Goal: Task Accomplishment & Management: Use online tool/utility

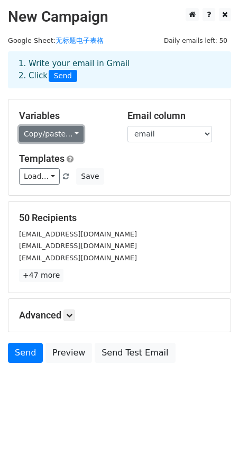
click at [63, 134] on link "Copy/paste..." at bounding box center [51, 134] width 65 height 16
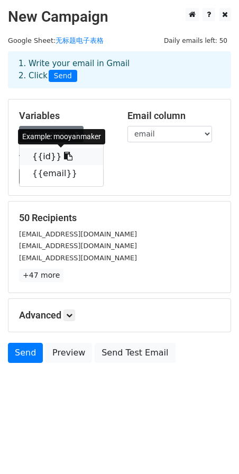
click at [42, 156] on link "{{id}}" at bounding box center [62, 156] width 84 height 17
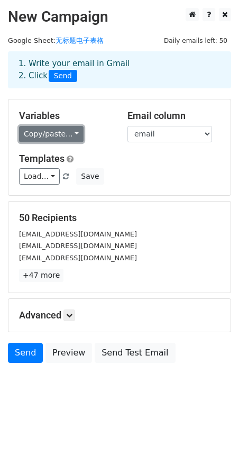
click at [49, 134] on link "Copy/paste..." at bounding box center [51, 134] width 65 height 16
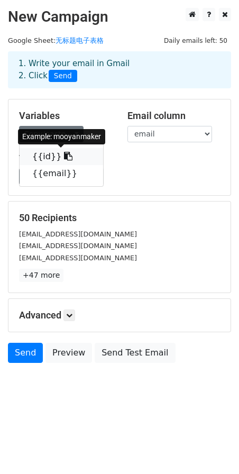
click at [48, 156] on link "{{id}}" at bounding box center [62, 156] width 84 height 17
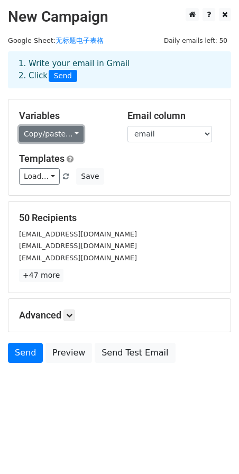
click at [58, 134] on link "Copy/paste..." at bounding box center [51, 134] width 65 height 16
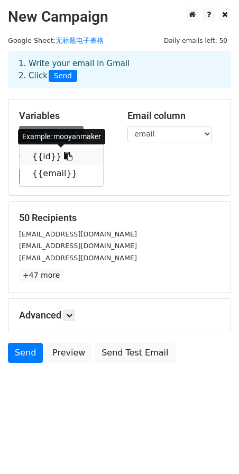
click at [64, 156] on icon at bounding box center [68, 156] width 8 height 8
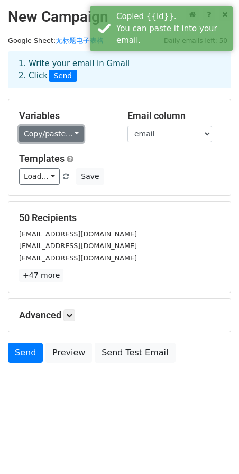
click at [54, 130] on link "Copy/paste..." at bounding box center [51, 134] width 65 height 16
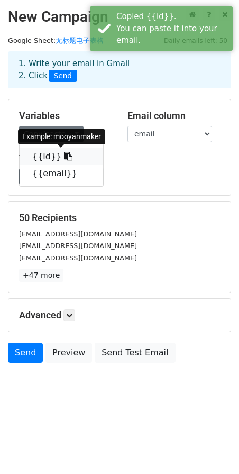
click at [49, 157] on link "{{id}}" at bounding box center [62, 156] width 84 height 17
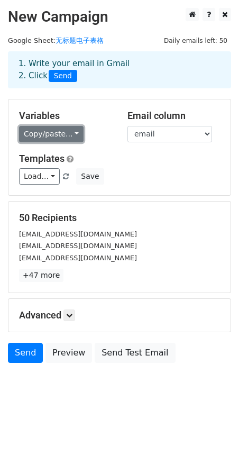
click at [51, 135] on link "Copy/paste..." at bounding box center [51, 134] width 65 height 16
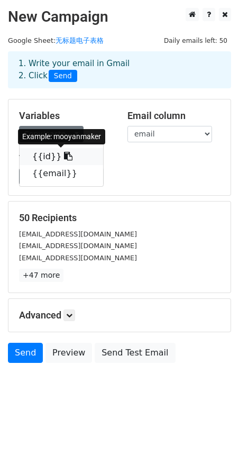
click at [43, 155] on link "{{id}}" at bounding box center [62, 156] width 84 height 17
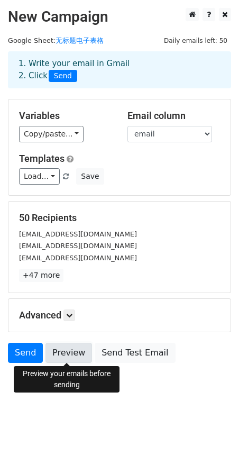
click at [74, 351] on link "Preview" at bounding box center [68, 353] width 47 height 20
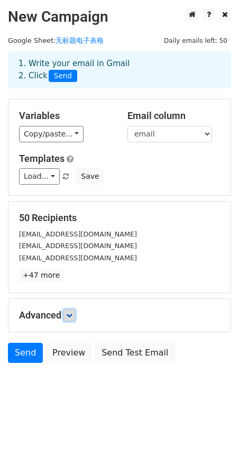
click at [72, 314] on icon at bounding box center [69, 315] width 6 height 6
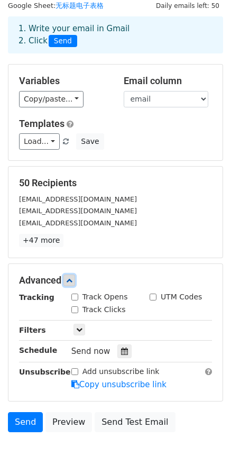
scroll to position [53, 0]
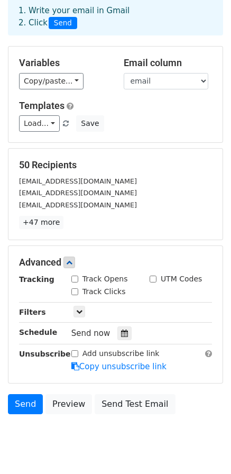
click at [98, 282] on label "Track Opens" at bounding box center [105, 278] width 45 height 11
click at [78, 282] on input "Track Opens" at bounding box center [74, 279] width 7 height 7
checkbox input "true"
click at [96, 288] on label "Track Clicks" at bounding box center [104, 291] width 43 height 11
click at [78, 288] on input "Track Clicks" at bounding box center [74, 291] width 7 height 7
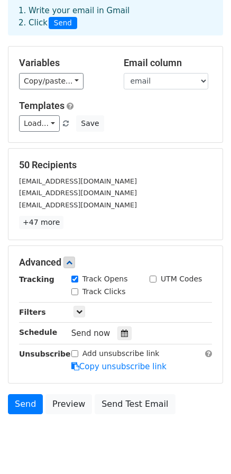
checkbox input "true"
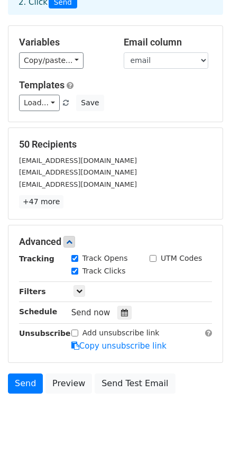
scroll to position [83, 0]
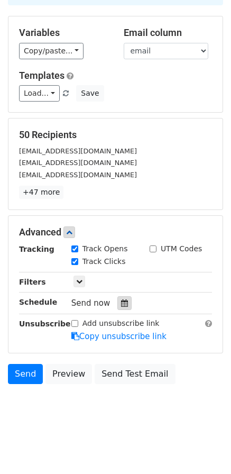
click at [121, 305] on icon at bounding box center [124, 302] width 7 height 7
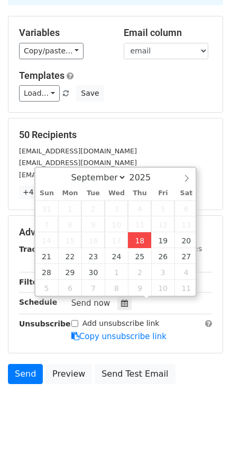
type input "2025-09-18 18:27"
type input "06"
type input "27"
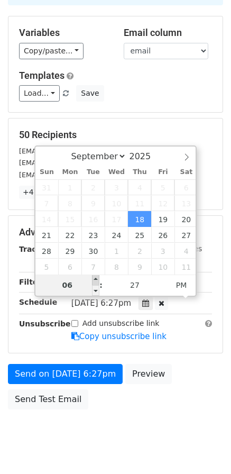
type input "2025-09-18 19:27"
type input "07"
click at [95, 278] on span at bounding box center [95, 280] width 7 height 11
type input "2025-09-18 20:27"
type input "08"
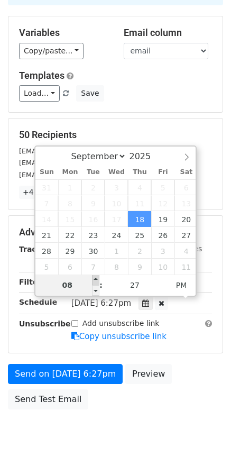
click at [95, 278] on span at bounding box center [95, 280] width 7 height 11
type input "2025-09-18 21:27"
type input "09"
click at [95, 278] on span at bounding box center [95, 280] width 7 height 11
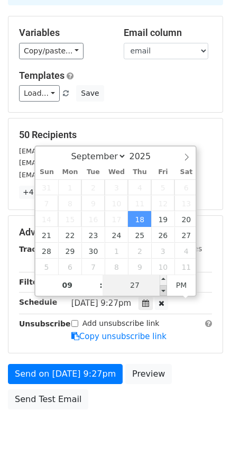
click at [149, 302] on icon at bounding box center [145, 302] width 7 height 7
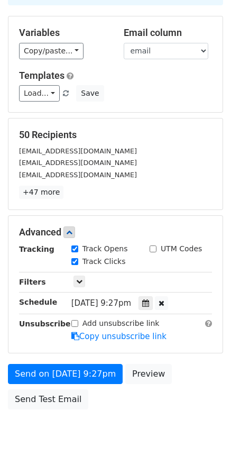
click at [131, 302] on span "Thu, Sep 18, 9:27pm" at bounding box center [101, 303] width 60 height 10
click at [149, 304] on icon at bounding box center [145, 302] width 7 height 7
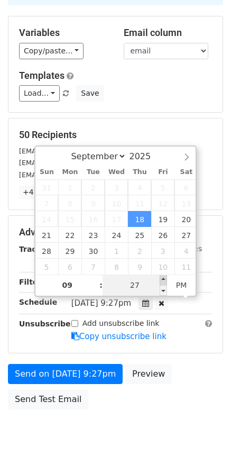
type input "2025-09-18 21:32"
type input "32"
click at [161, 281] on span at bounding box center [163, 280] width 7 height 11
type input "2025-09-18 21:37"
type input "37"
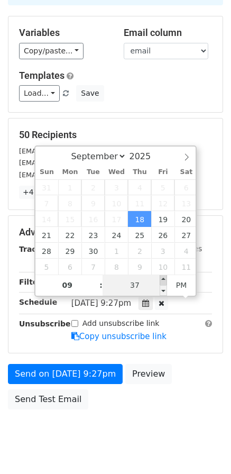
click at [161, 281] on span at bounding box center [163, 280] width 7 height 11
type input "2025-09-18 21:42"
type input "42"
click at [162, 281] on span at bounding box center [163, 280] width 7 height 11
type input "2025-09-18 21:47"
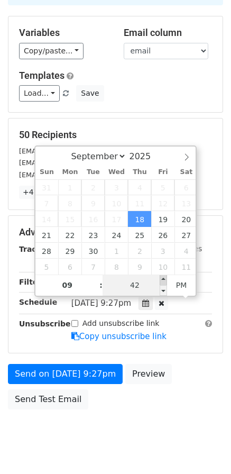
type input "47"
click at [162, 281] on span at bounding box center [163, 280] width 7 height 11
type input "2025-09-18 21:52"
type input "52"
click at [162, 281] on span at bounding box center [163, 280] width 7 height 11
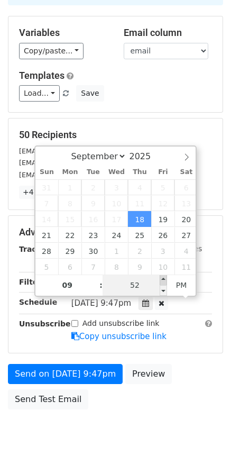
type input "2025-09-18 21:57"
type input "57"
click at [162, 281] on span at bounding box center [163, 280] width 7 height 11
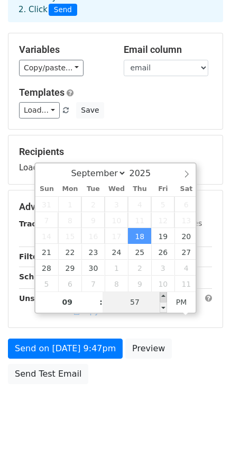
scroll to position [66, 0]
type input "2025-10-10 21:57"
select select "9"
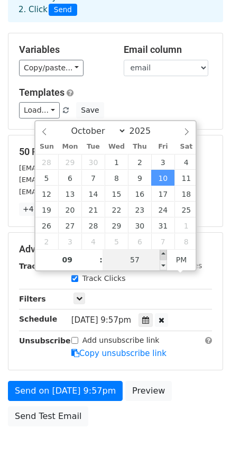
type input "2025-10-10 22:00"
type input "10"
type input "00"
click at [165, 253] on span at bounding box center [163, 254] width 7 height 11
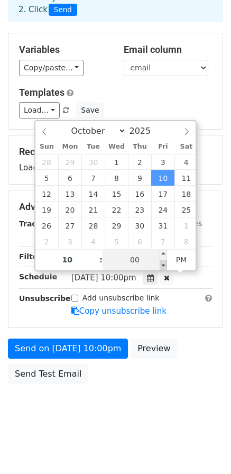
type input "2025-10-10 21:55"
type input "09"
type input "55"
click at [165, 261] on span at bounding box center [163, 265] width 7 height 11
type input "2025-10-10 21:50"
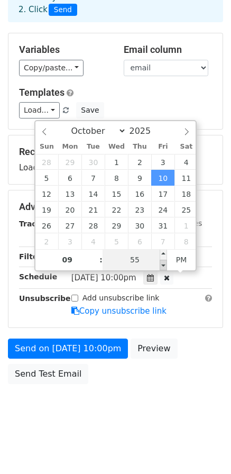
type input "50"
click at [165, 261] on span at bounding box center [163, 265] width 7 height 11
type input "2025-10-10 21:45"
type input "45"
click at [165, 261] on span at bounding box center [163, 265] width 7 height 11
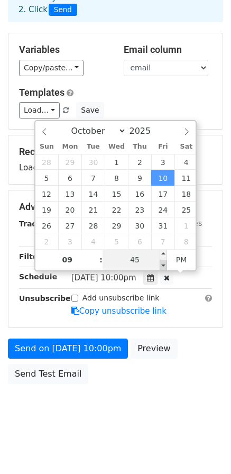
type input "2025-10-10 21:40"
type input "40"
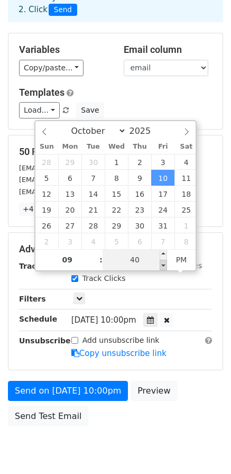
click at [165, 261] on span at bounding box center [163, 265] width 7 height 11
type input "2025-10-10 21:35"
type input "35"
click at [165, 261] on span at bounding box center [163, 265] width 7 height 11
type input "2025-10-10 21:30"
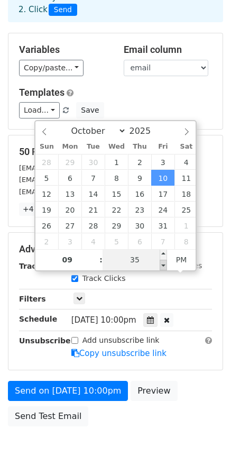
type input "30"
click at [165, 261] on span at bounding box center [163, 265] width 7 height 11
type input "2025-10-10 21:25"
type input "25"
click at [165, 261] on span at bounding box center [163, 265] width 7 height 11
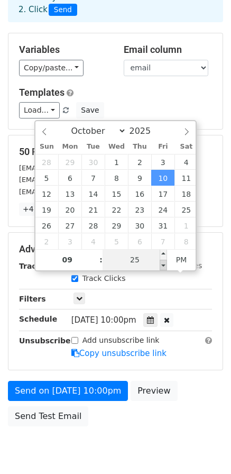
type input "2025-10-10 21:20"
type input "20"
click at [165, 261] on span at bounding box center [163, 265] width 7 height 11
type input "2025-10-10 21:15"
type input "15"
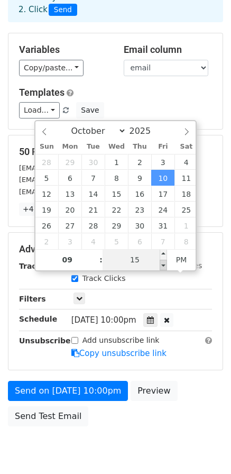
click at [165, 261] on span at bounding box center [163, 265] width 7 height 11
type input "2025-10-10 21:10"
type input "10"
click at [165, 261] on span at bounding box center [163, 265] width 7 height 11
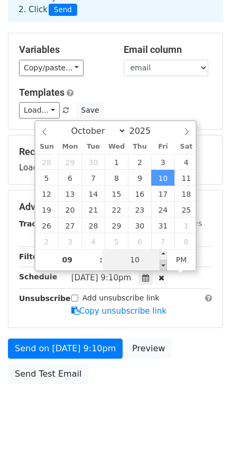
type input "2025-10-10 21:05"
type input "05"
click at [165, 261] on span at bounding box center [163, 265] width 7 height 11
type input "2025-10-10 21:00"
type input "00"
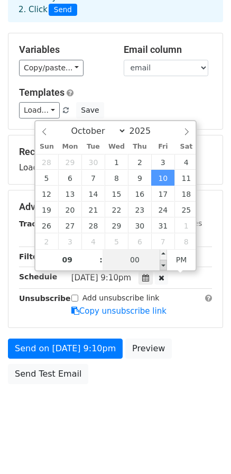
click at [165, 261] on span at bounding box center [163, 265] width 7 height 11
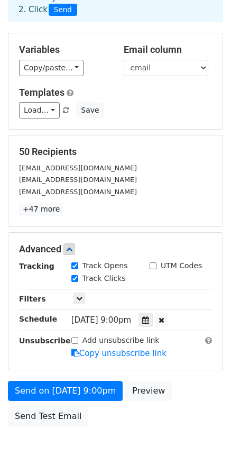
click at [110, 430] on div "Send on Oct 10 at 9:00pm Preview Send Test Email" at bounding box center [115, 406] width 231 height 51
click at [149, 321] on icon at bounding box center [145, 319] width 7 height 7
click at [116, 430] on div "Send on Oct 9 at 9:00pm Preview Send Test Email" at bounding box center [115, 406] width 231 height 51
click at [149, 321] on icon at bounding box center [145, 319] width 7 height 7
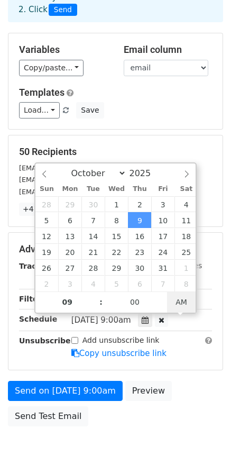
click at [179, 299] on span "AM" at bounding box center [181, 301] width 29 height 21
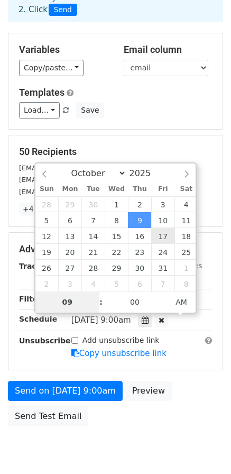
type input "2025-10-17 09:00"
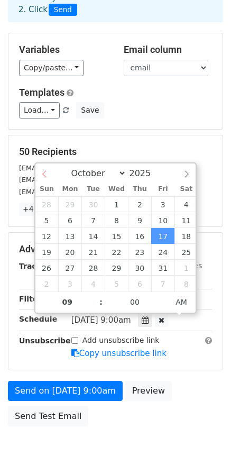
select select "8"
click at [49, 176] on div "September October November December 2025" at bounding box center [115, 172] width 161 height 18
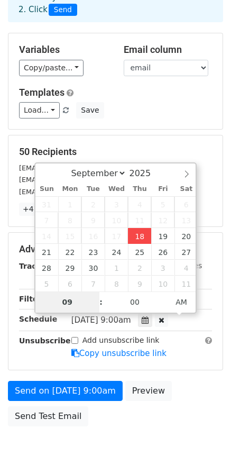
type input "2025-09-18 18:27"
type input "06"
type input "27"
click at [178, 302] on span "PM" at bounding box center [181, 301] width 29 height 21
type input "2025-09-18 19:27"
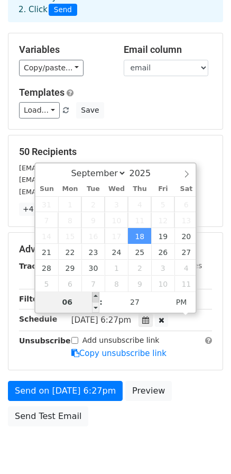
type input "07"
click at [96, 296] on span at bounding box center [95, 296] width 7 height 11
type input "2025-09-18 20:27"
type input "08"
click at [96, 296] on span at bounding box center [95, 296] width 7 height 11
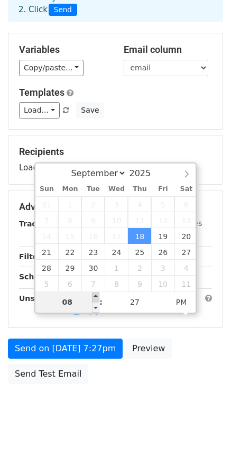
type input "2025-09-18 21:27"
type input "09"
click at [96, 296] on span at bounding box center [95, 296] width 7 height 11
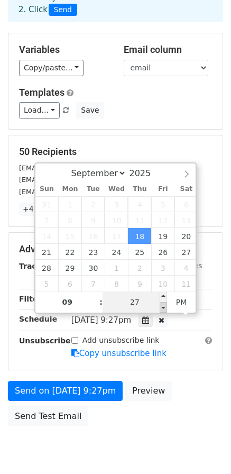
type input "2025-09-18 21:22"
type input "22"
click at [163, 306] on span at bounding box center [163, 307] width 7 height 11
type input "2025-09-18 21:17"
type input "17"
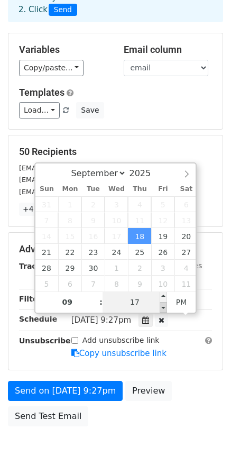
click at [163, 306] on span at bounding box center [163, 307] width 7 height 11
type input "2025-09-18 21:12"
type input "12"
click at [163, 306] on span at bounding box center [163, 307] width 7 height 11
type input "2025-09-18 21:07"
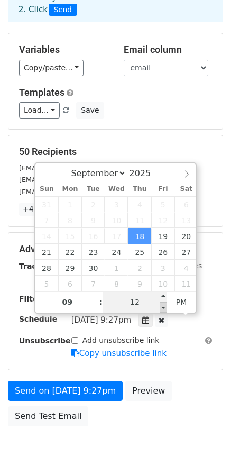
type input "07"
click at [163, 306] on span at bounding box center [163, 307] width 7 height 11
type input "2025-09-18 21:02"
type input "02"
click at [163, 306] on span at bounding box center [163, 307] width 7 height 11
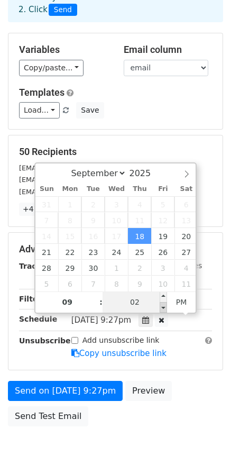
type input "2025-09-18 20:57"
type input "08"
type input "57"
click at [163, 306] on span at bounding box center [163, 307] width 7 height 11
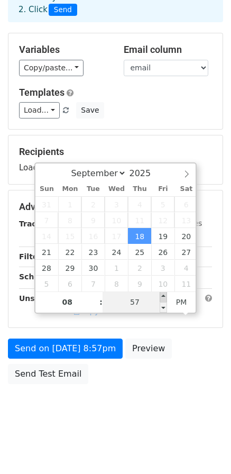
type input "2025-09-18 21:00"
type input "09"
type input "00"
click at [165, 297] on span at bounding box center [163, 296] width 7 height 11
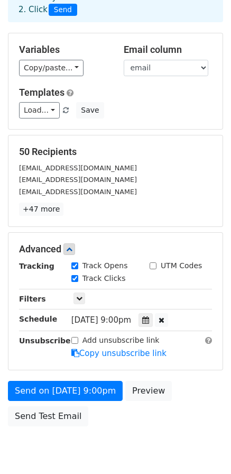
click at [120, 436] on body "New Campaign Daily emails left: 50 Google Sheet: 无标题电子表格 1. Write your email in…" at bounding box center [115, 208] width 231 height 532
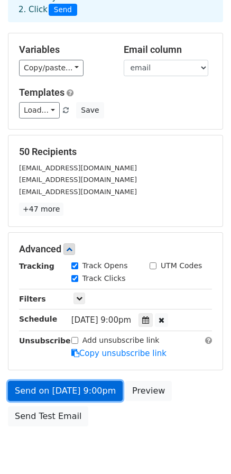
click at [104, 391] on link "Send on Sep 18 at 9:00pm" at bounding box center [65, 391] width 115 height 20
click at [25, 387] on link "Send on Sep 18 at 9:00pm" at bounding box center [65, 391] width 115 height 20
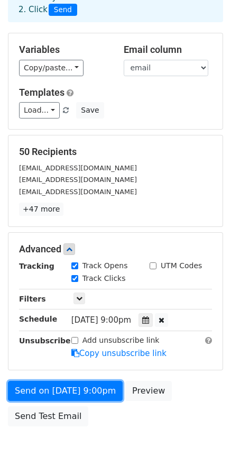
scroll to position [108, 0]
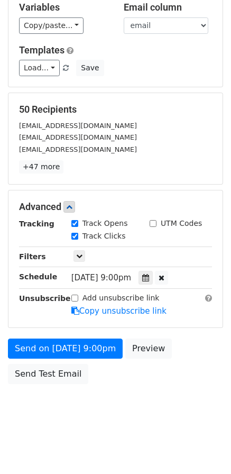
drag, startPoint x: 152, startPoint y: 0, endPoint x: 16, endPoint y: 42, distance: 142.7
click at [16, 42] on div "Variables Copy/paste... {{id}} {{email}} Email column id email Templates Load..…" at bounding box center [115, 39] width 214 height 96
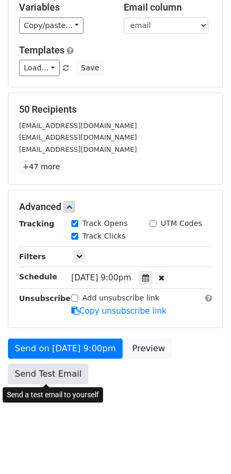
click at [62, 370] on link "Send Test Email" at bounding box center [48, 374] width 80 height 20
click at [65, 374] on link "Send Test Email" at bounding box center [48, 374] width 80 height 20
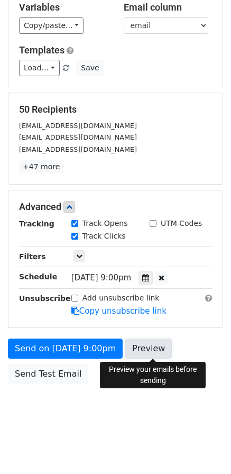
click at [153, 352] on link "Preview" at bounding box center [148, 349] width 47 height 20
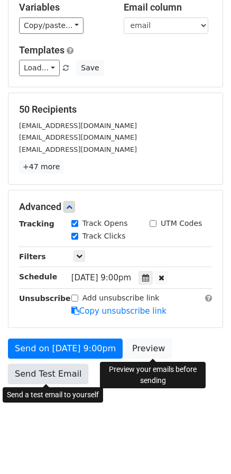
click at [60, 377] on link "Send Test Email" at bounding box center [48, 374] width 80 height 20
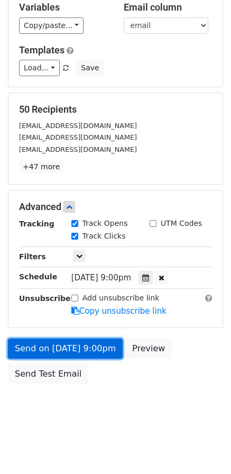
click at [112, 350] on link "Send on Sep 18 at 9:00pm" at bounding box center [65, 349] width 115 height 20
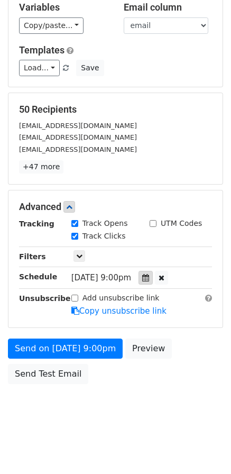
click at [149, 278] on icon at bounding box center [145, 277] width 7 height 7
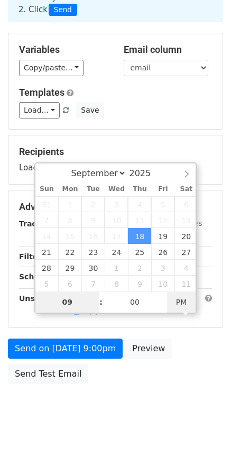
type input "2025-09-18 18:27"
type input "06"
type input "27"
click at [180, 301] on span "PM" at bounding box center [181, 301] width 29 height 21
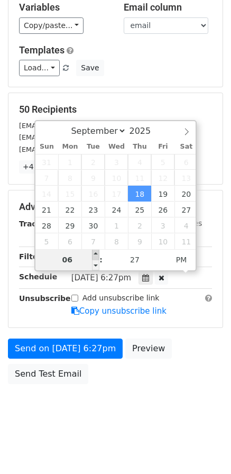
type input "2025-09-18 19:27"
type input "07"
click at [95, 256] on span at bounding box center [95, 254] width 7 height 11
type input "2025-09-18 20:27"
type input "08"
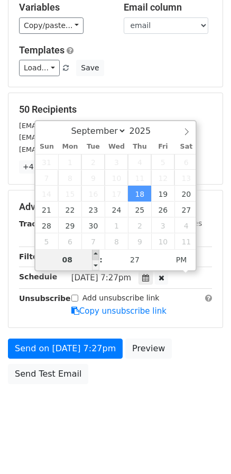
click at [95, 256] on span at bounding box center [95, 254] width 7 height 11
type input "2025-09-18 21:27"
type input "09"
click at [97, 255] on span at bounding box center [95, 254] width 7 height 11
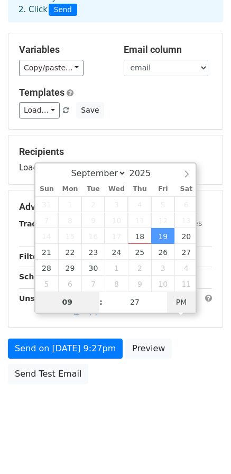
click at [181, 299] on span "PM" at bounding box center [181, 301] width 29 height 21
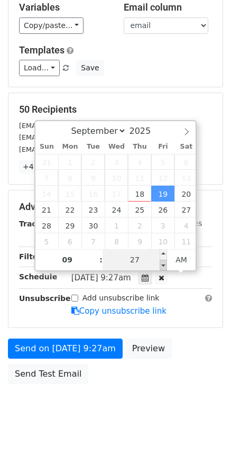
type input "2025-09-19 09:22"
type input "22"
click at [165, 264] on span at bounding box center [163, 265] width 7 height 11
type input "2025-09-19 09:17"
type input "17"
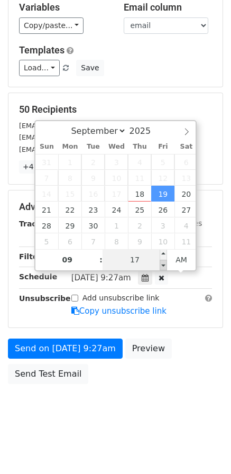
click at [165, 264] on span at bounding box center [163, 265] width 7 height 11
type input "2025-09-19 09:12"
type input "12"
click at [165, 264] on span at bounding box center [163, 265] width 7 height 11
type input "2025-09-19 09:07"
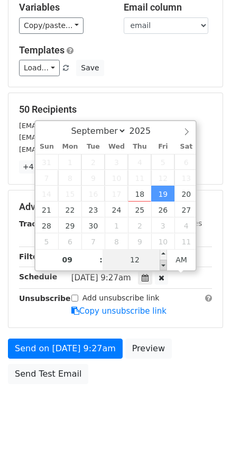
type input "07"
click at [165, 264] on span at bounding box center [163, 265] width 7 height 11
type input "2025-09-19 09:02"
type input "02"
click at [165, 264] on span at bounding box center [163, 265] width 7 height 11
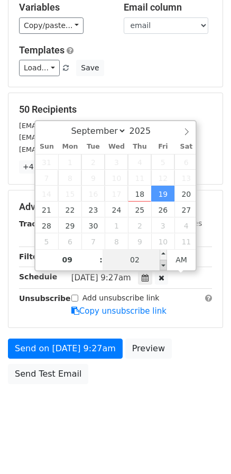
type input "2025-09-19 08:57"
type input "08"
type input "57"
click at [165, 264] on span at bounding box center [163, 265] width 7 height 11
type input "2025-09-19 08:52"
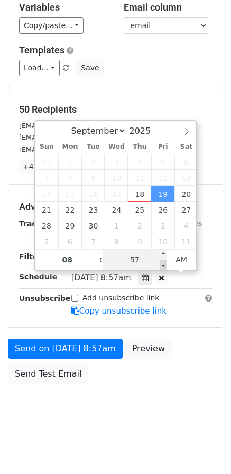
type input "52"
click at [165, 264] on span at bounding box center [163, 265] width 7 height 11
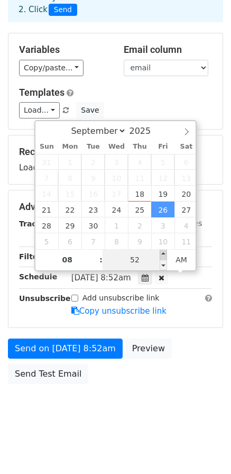
type input "2025-09-26 08:57"
type input "57"
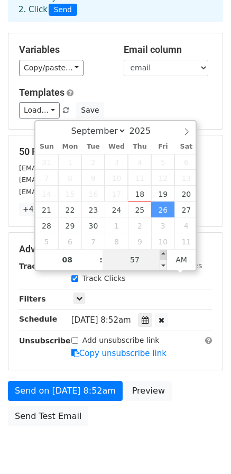
click at [163, 253] on span at bounding box center [163, 254] width 7 height 11
type input "2025-09-26 09:00"
type input "09"
type input "00"
click at [163, 253] on span at bounding box center [163, 254] width 7 height 11
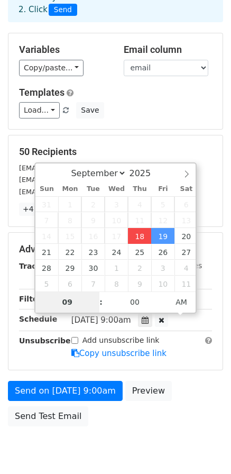
type input "2025-09-18 18:27"
type input "06"
type input "27"
click at [96, 305] on span at bounding box center [95, 307] width 7 height 11
type input "06"
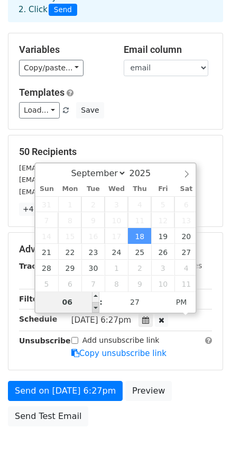
click at [96, 305] on span at bounding box center [95, 307] width 7 height 11
type input "2025-09-18 19:27"
type input "07"
click at [94, 300] on span at bounding box center [95, 296] width 7 height 11
type input "2025-09-18 20:27"
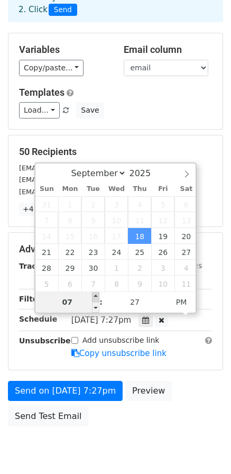
type input "08"
click at [94, 300] on span at bounding box center [95, 296] width 7 height 11
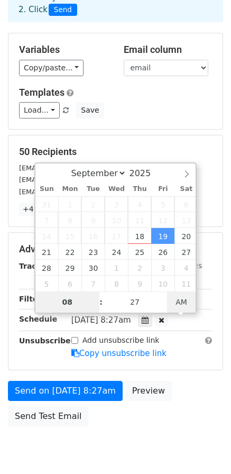
click at [186, 299] on span "AM" at bounding box center [181, 301] width 29 height 21
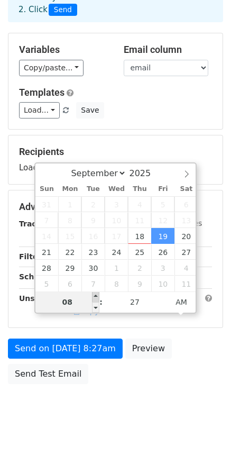
type input "2025-09-19 09:27"
type input "09"
click at [95, 299] on span at bounding box center [95, 296] width 7 height 11
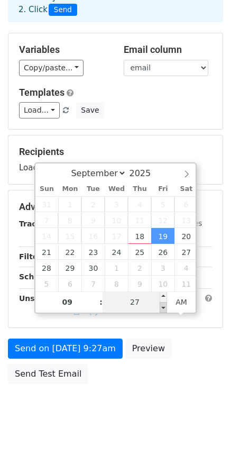
type input "2025-09-19 09:22"
type input "22"
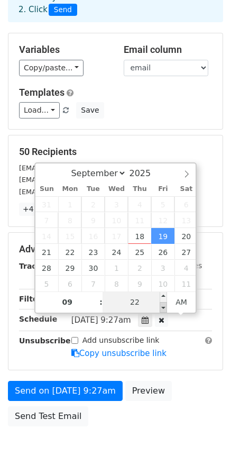
click at [161, 305] on span at bounding box center [163, 307] width 7 height 11
type input "2025-09-19 09:17"
type input "17"
click at [161, 305] on span at bounding box center [163, 307] width 7 height 11
type input "2025-09-19 09:12"
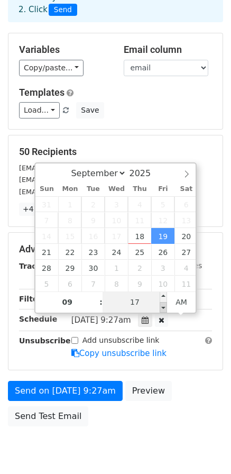
type input "12"
click at [161, 305] on span at bounding box center [163, 307] width 7 height 11
type input "2025-09-19 09:07"
type input "07"
click at [161, 305] on span at bounding box center [163, 307] width 7 height 11
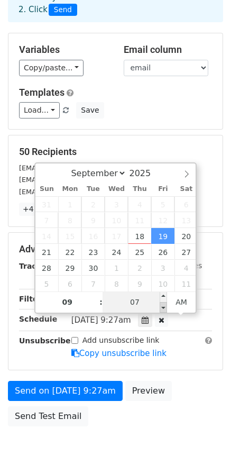
type input "2025-09-19 09:02"
type input "02"
click at [161, 305] on span at bounding box center [163, 307] width 7 height 11
type input "2025-09-19 08:57"
type input "08"
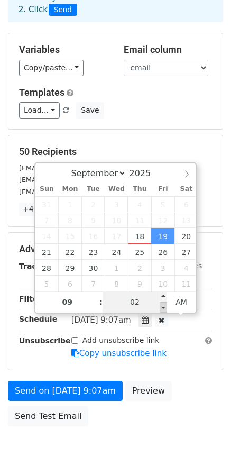
type input "57"
click at [161, 305] on span at bounding box center [163, 307] width 7 height 11
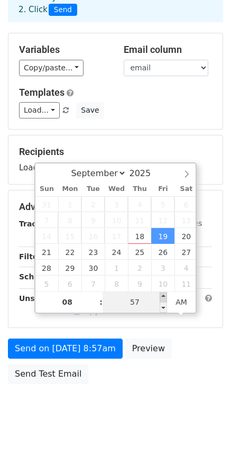
type input "2025-09-19 09:00"
type input "09"
type input "00"
click at [162, 296] on span at bounding box center [163, 296] width 7 height 11
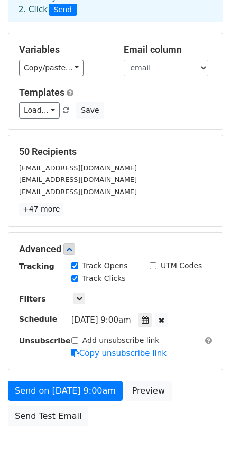
click at [120, 442] on body "New Campaign Daily emails left: 50 Google Sheet: 无标题电子表格 1. Write your email in…" at bounding box center [115, 208] width 231 height 532
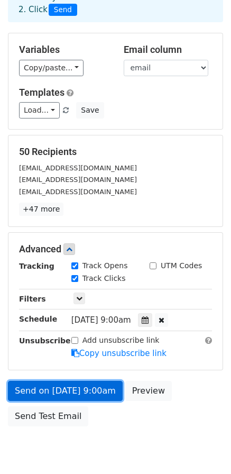
click at [72, 389] on link "Send on Sep 19 at 9:00am" at bounding box center [65, 391] width 115 height 20
click at [80, 390] on link "Send on Sep 19 at 9:00am" at bounding box center [65, 391] width 115 height 20
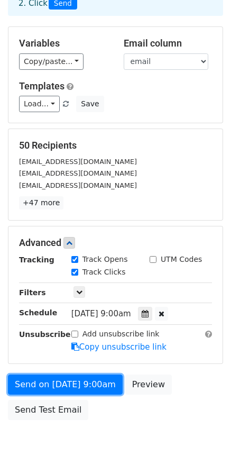
scroll to position [108, 0]
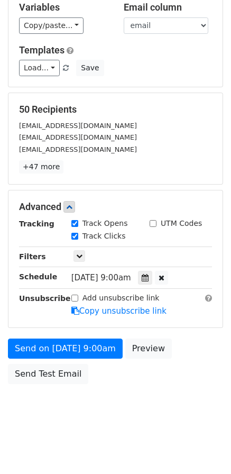
click at [168, 274] on div at bounding box center [161, 278] width 13 height 14
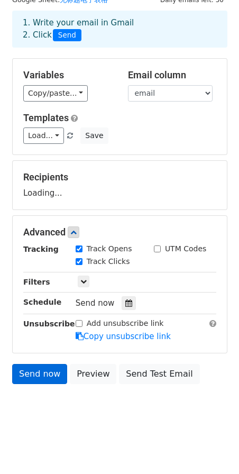
scroll to position [41, 0]
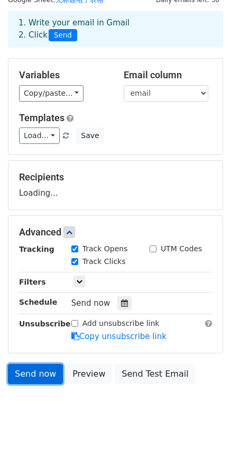
click at [44, 378] on link "Send now" at bounding box center [35, 374] width 55 height 20
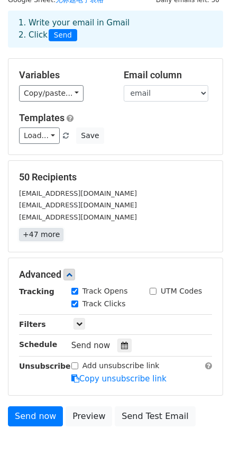
click at [51, 230] on link "+47 more" at bounding box center [41, 234] width 44 height 13
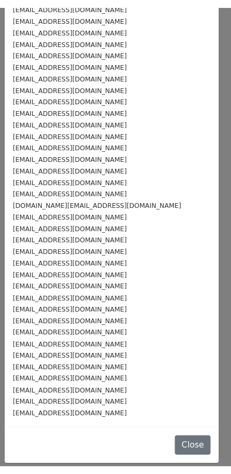
scroll to position [217, 0]
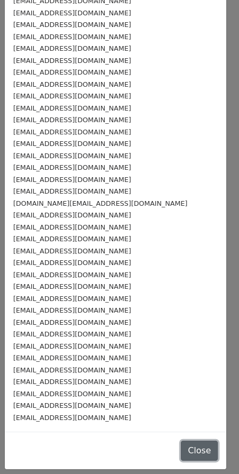
click at [185, 454] on button "Close" at bounding box center [199, 451] width 37 height 20
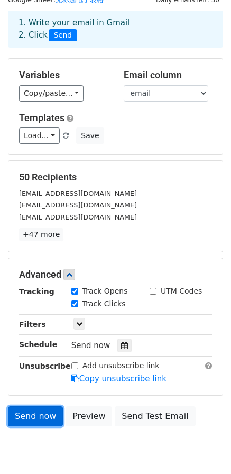
click at [35, 421] on link "Send now" at bounding box center [35, 416] width 55 height 20
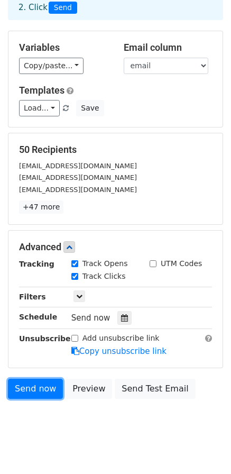
scroll to position [83, 0]
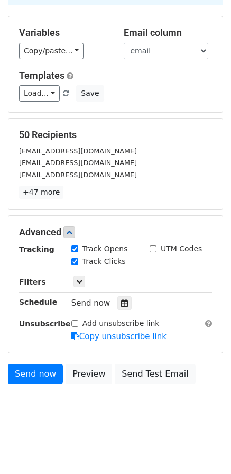
click at [220, 29] on div "Variables Copy/paste... {{id}} {{email}} Email column id email Templates Load..…" at bounding box center [115, 64] width 214 height 96
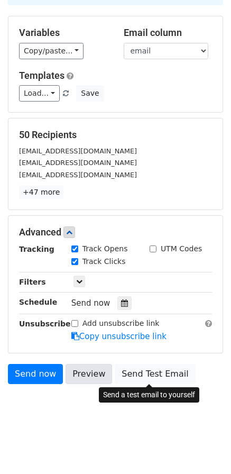
click at [89, 372] on link "Preview" at bounding box center [89, 374] width 47 height 20
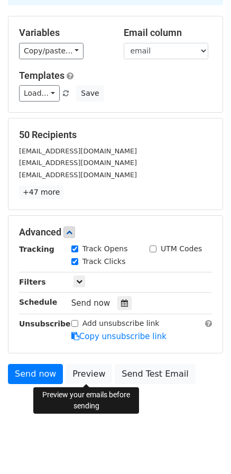
click at [85, 243] on label "Track Opens" at bounding box center [105, 248] width 45 height 11
click at [78, 245] on input "Track Opens" at bounding box center [74, 248] width 7 height 7
checkbox input "false"
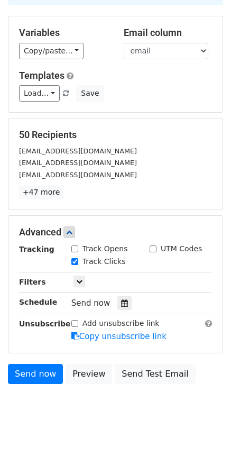
click at [83, 254] on div "Track Opens" at bounding box center [102, 249] width 78 height 13
click at [83, 260] on label "Track Clicks" at bounding box center [104, 261] width 43 height 11
click at [78, 260] on input "Track Clicks" at bounding box center [74, 261] width 7 height 7
checkbox input "false"
click at [78, 249] on div "Track Opens" at bounding box center [99, 248] width 57 height 11
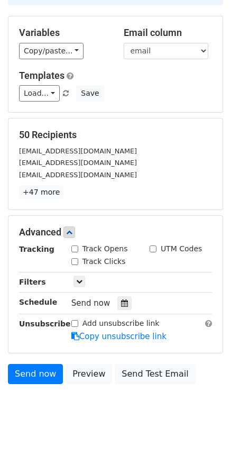
click at [73, 248] on input "Track Opens" at bounding box center [74, 248] width 7 height 7
checkbox input "true"
click at [76, 261] on input "Track Clicks" at bounding box center [74, 261] width 7 height 7
checkbox input "true"
click at [76, 324] on input "Add unsubscribe link" at bounding box center [74, 323] width 7 height 7
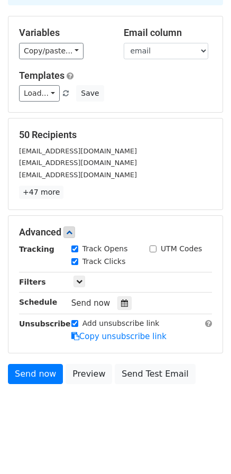
click at [72, 321] on input "Add unsubscribe link" at bounding box center [74, 323] width 7 height 7
checkbox input "false"
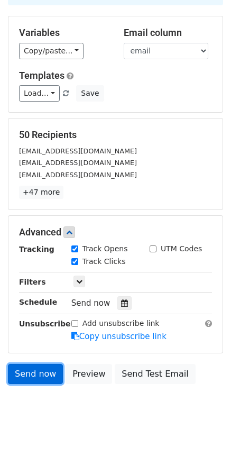
click at [43, 376] on link "Send now" at bounding box center [35, 374] width 55 height 20
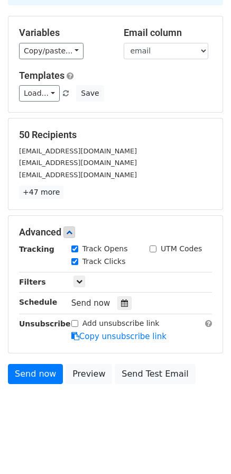
click at [197, 293] on div "Tracking Track Opens UTM Codes Track Clicks Filters Only include spreadsheet ro…" at bounding box center [115, 292] width 193 height 99
click at [194, 384] on div "Send now Preview Send Test Email" at bounding box center [115, 376] width 231 height 25
click at [133, 461] on html "New Campaign Daily emails left: 50 Google Sheet: 无标题电子表格 1. Write your email in…" at bounding box center [115, 195] width 231 height 557
click at [56, 432] on html "New Campaign Daily emails left: 50 Google Sheet: 无标题电子表格 1. Write your email in…" at bounding box center [115, 195] width 231 height 557
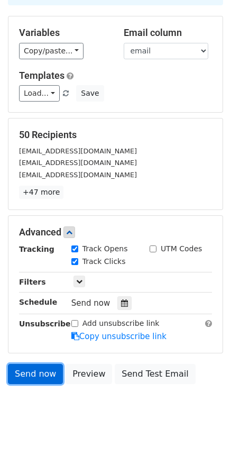
click at [48, 376] on link "Send now" at bounding box center [35, 374] width 55 height 20
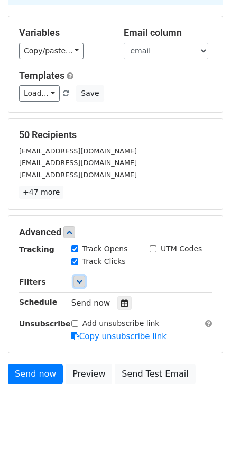
click at [81, 281] on icon at bounding box center [79, 281] width 6 height 6
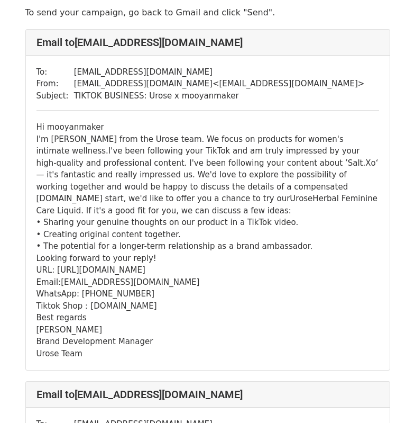
scroll to position [106, 0]
